Goal: Task Accomplishment & Management: Manage account settings

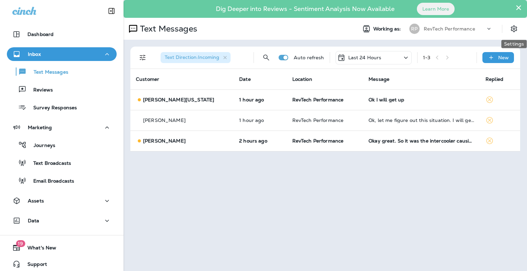
click at [508, 27] on div "Working as: RP RevTech Performance" at bounding box center [439, 29] width 176 height 14
click at [508, 28] on button "Settings" at bounding box center [514, 29] width 12 height 12
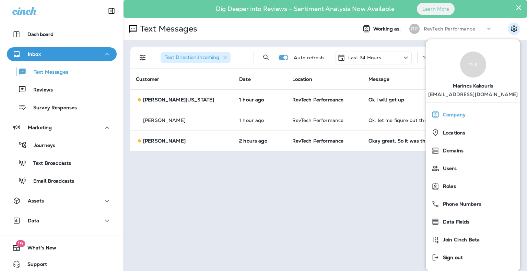
click at [469, 120] on div "Company" at bounding box center [473, 115] width 89 height 14
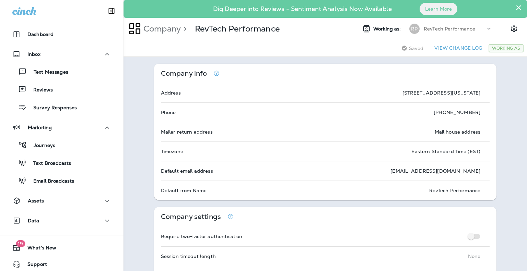
click at [217, 75] on icon "button" at bounding box center [216, 73] width 7 height 7
click at [375, 66] on div "Company info" at bounding box center [325, 74] width 342 height 20
click at [516, 8] on button "×" at bounding box center [518, 7] width 7 height 11
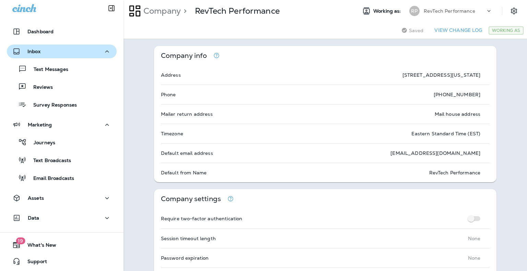
scroll to position [3, 0]
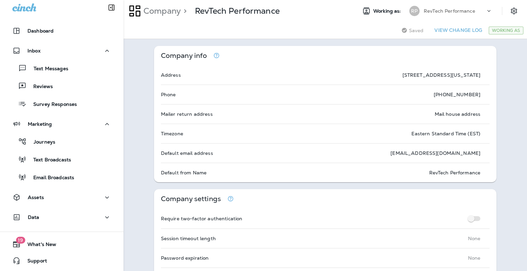
click at [486, 11] on icon at bounding box center [489, 11] width 7 height 7
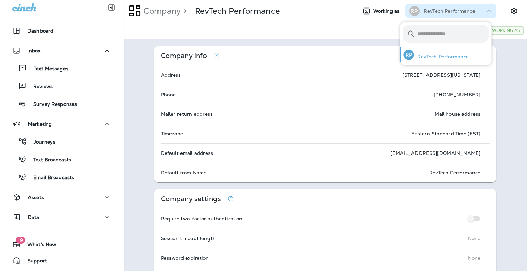
click at [451, 58] on p "RevTech Performance" at bounding box center [441, 56] width 55 height 5
click at [439, 57] on p "RevTech Performance" at bounding box center [441, 56] width 55 height 5
click at [438, 56] on p "RevTech Performance" at bounding box center [441, 56] width 55 height 5
click at [433, 56] on p "RevTech Performance" at bounding box center [441, 56] width 55 height 5
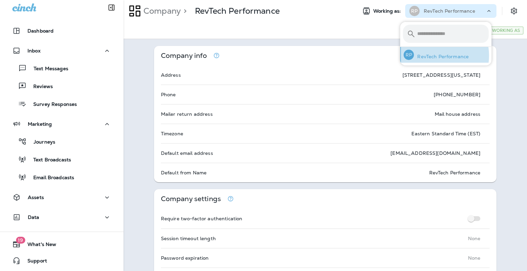
click at [433, 56] on p "RevTech Performance" at bounding box center [441, 56] width 55 height 5
drag, startPoint x: 433, startPoint y: 56, endPoint x: 460, endPoint y: 47, distance: 28.0
click at [457, 49] on div "RP RevTech Performance" at bounding box center [436, 55] width 71 height 16
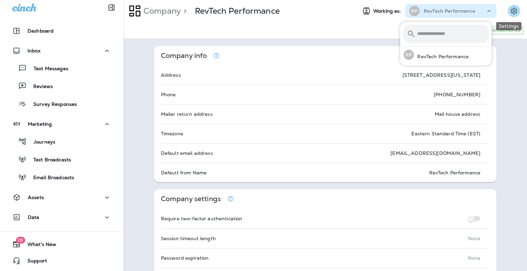
click at [510, 9] on icon "Settings" at bounding box center [514, 11] width 8 height 8
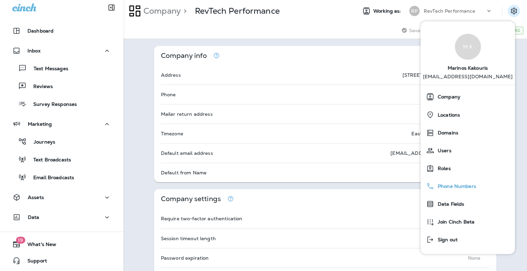
click at [471, 185] on span "Phone Numbers" at bounding box center [455, 187] width 42 height 6
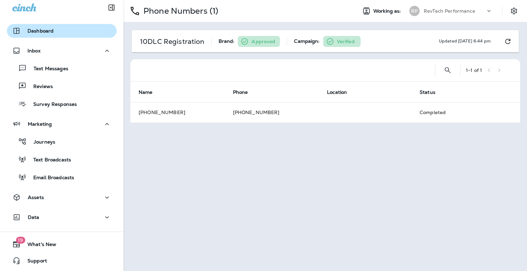
click at [65, 27] on div "Dashboard" at bounding box center [61, 31] width 99 height 8
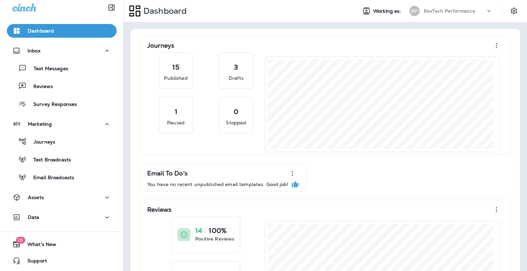
click at [26, 12] on div at bounding box center [62, 7] width 124 height 21
click at [389, 11] on span "Working as:" at bounding box center [387, 11] width 29 height 6
click at [487, 13] on icon at bounding box center [489, 11] width 7 height 7
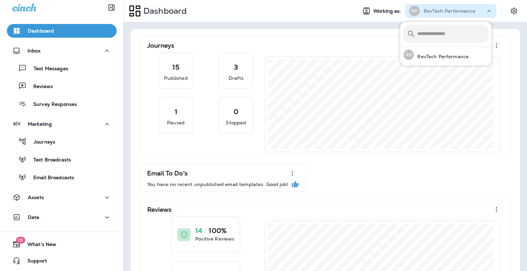
click at [486, 12] on icon at bounding box center [489, 11] width 7 height 7
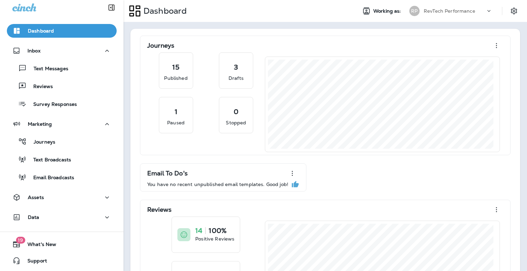
click at [88, 35] on button "Dashboard" at bounding box center [62, 31] width 110 height 14
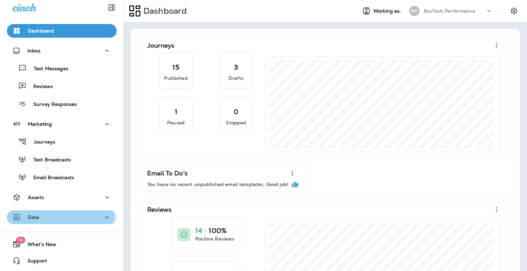
click at [36, 216] on p "Data" at bounding box center [34, 217] width 12 height 5
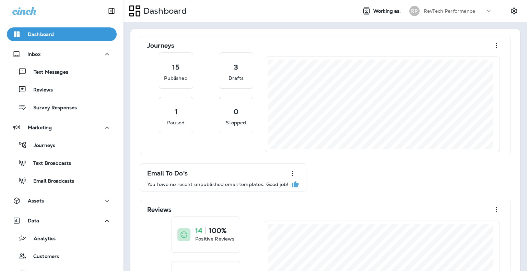
click at [487, 9] on div at bounding box center [492, 13] width 13 height 10
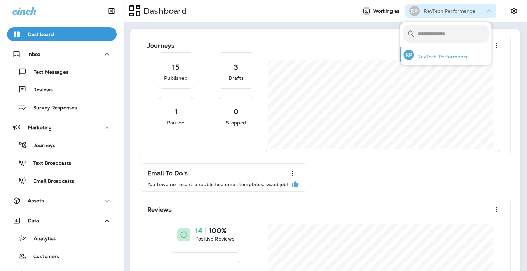
click at [456, 62] on div "RP RevTech Performance" at bounding box center [436, 55] width 71 height 16
click at [513, 13] on button "Settings" at bounding box center [514, 11] width 12 height 12
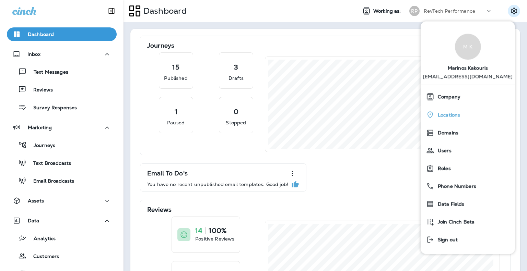
click at [453, 117] on span "Locations" at bounding box center [447, 115] width 26 height 6
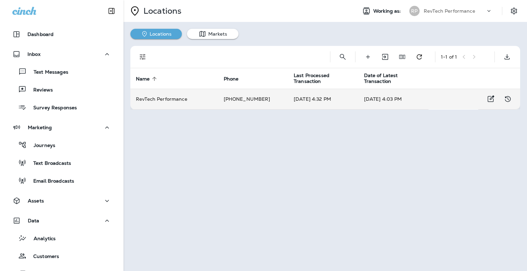
click at [457, 107] on tr "RevTech Performance +1 (571) 313-8949 [DATE] 4:32 PM [DATE] 4:03 PM" at bounding box center [325, 99] width 390 height 21
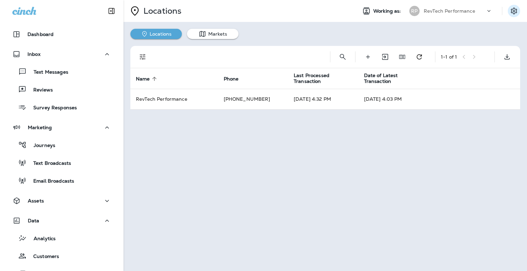
click at [514, 11] on icon "Settings" at bounding box center [514, 11] width 6 height 7
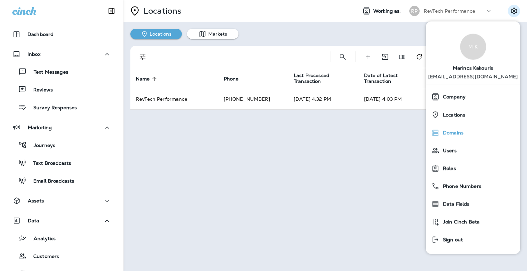
click at [459, 129] on div "Domains" at bounding box center [473, 133] width 89 height 14
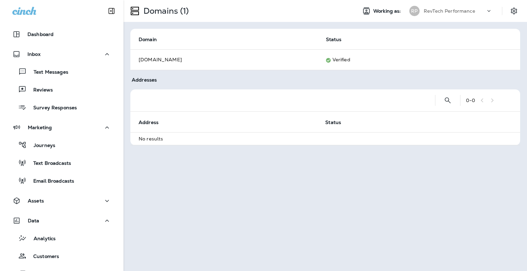
click at [210, 72] on div "Domain Status [DOMAIN_NAME] Verified" at bounding box center [326, 49] width 404 height 55
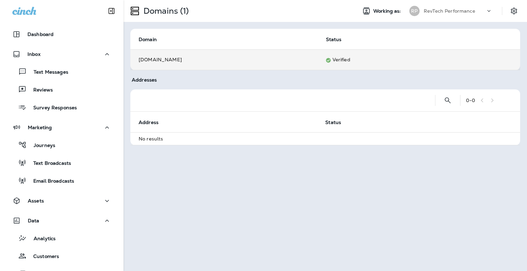
click at [178, 58] on td "[DOMAIN_NAME]" at bounding box center [223, 59] width 187 height 21
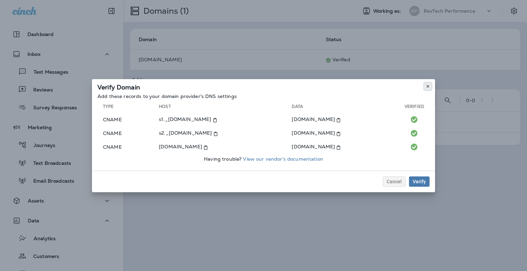
click at [427, 87] on icon at bounding box center [428, 86] width 4 height 4
